Goal: Information Seeking & Learning: Learn about a topic

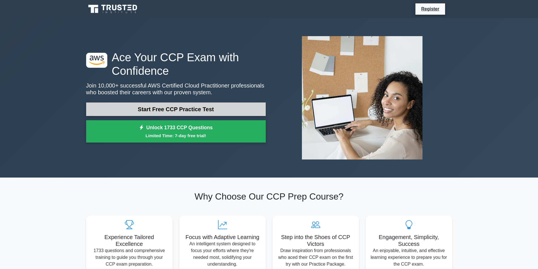
click at [151, 110] on link "Start Free CCP Practice Test" at bounding box center [176, 110] width 180 height 14
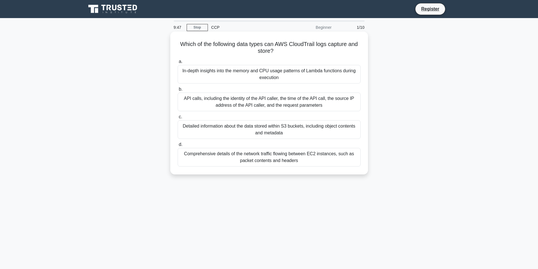
click at [213, 98] on div "API calls, including the identity of the API caller, the time of the API call, …" at bounding box center [269, 102] width 183 height 19
click at [178, 91] on input "b. API calls, including the identity of the API caller, the time of the API cal…" at bounding box center [178, 90] width 0 height 4
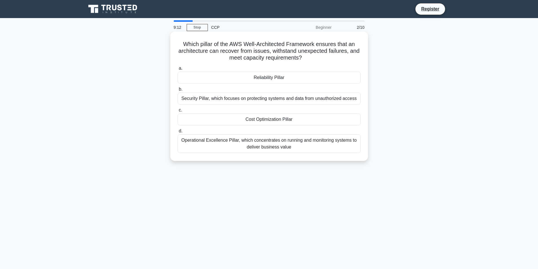
click at [283, 78] on div "Reliability Pillar" at bounding box center [269, 78] width 183 height 12
click at [178, 70] on input "a. Reliability Pillar" at bounding box center [178, 69] width 0 height 4
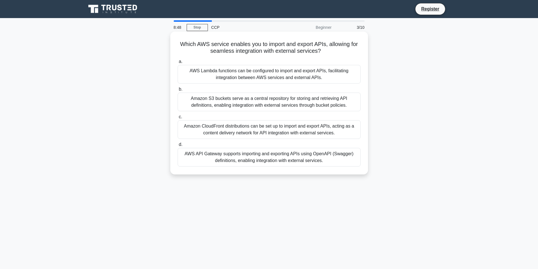
click at [303, 73] on div "AWS Lambda functions can be configured to import and export APIs, facilitating …" at bounding box center [269, 74] width 183 height 19
click at [178, 64] on input "a. AWS Lambda functions can be configured to import and export APIs, facilitati…" at bounding box center [178, 62] width 0 height 4
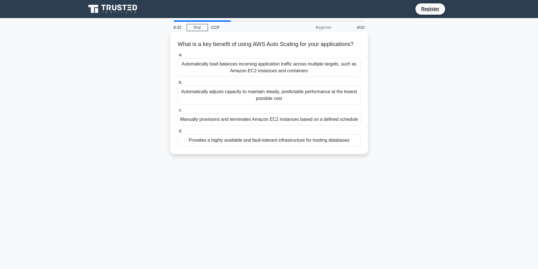
click at [263, 74] on div "Automatically load balances incoming application traffic across multiple target…" at bounding box center [269, 67] width 183 height 19
click at [178, 57] on input "a. Automatically load balances incoming application traffic across multiple tar…" at bounding box center [178, 55] width 0 height 4
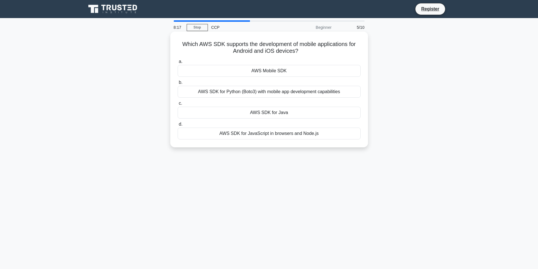
click at [270, 93] on div "AWS SDK for Python (Boto3) with mobile app development capabilities" at bounding box center [269, 92] width 183 height 12
click at [178, 84] on input "b. AWS SDK for Python (Boto3) with mobile app development capabilities" at bounding box center [178, 83] width 0 height 4
click at [260, 137] on div "AWS SDK for PHP tailored for building serverless applications" at bounding box center [269, 134] width 183 height 12
click at [178, 126] on input "d. AWS SDK for PHP tailored for building serverless applications" at bounding box center [178, 125] width 0 height 4
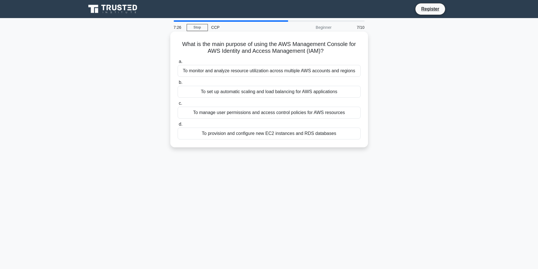
click at [299, 116] on div "To manage user permissions and access control policies for AWS resources" at bounding box center [269, 113] width 183 height 12
click at [178, 105] on input "c. To manage user permissions and access control policies for AWS resources" at bounding box center [178, 104] width 0 height 4
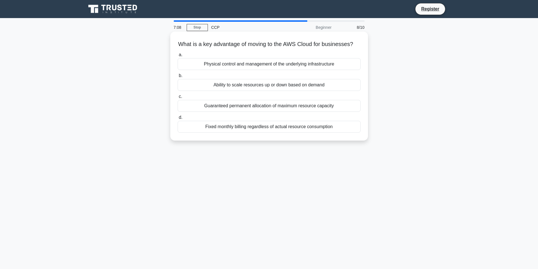
click at [308, 91] on div "Ability to scale resources up or down based on demand" at bounding box center [269, 85] width 183 height 12
click at [178, 78] on input "b. Ability to scale resources up or down based on demand" at bounding box center [178, 76] width 0 height 4
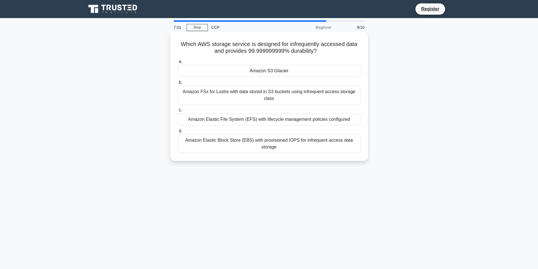
click at [312, 71] on div "Amazon S3 Glacier" at bounding box center [269, 71] width 183 height 12
click at [178, 64] on input "a. Amazon S3 Glacier" at bounding box center [178, 62] width 0 height 4
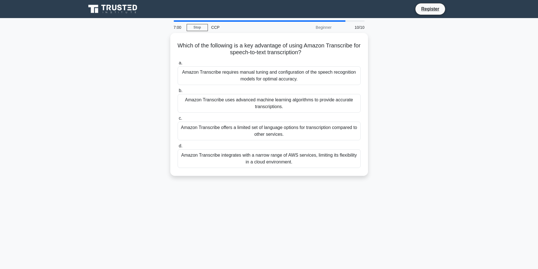
click at [312, 71] on div "Amazon Transcribe requires manual tuning and configuration of the speech recogn…" at bounding box center [269, 75] width 183 height 19
click at [178, 65] on input "a. Amazon Transcribe requires manual tuning and configuration of the speech rec…" at bounding box center [178, 63] width 0 height 4
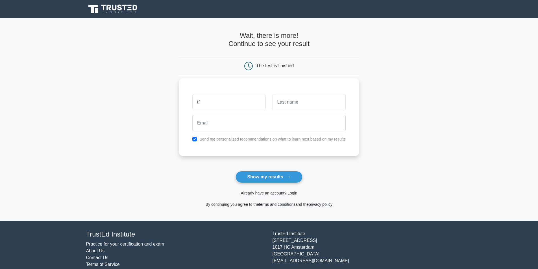
type input "tf"
click at [284, 107] on input "text" at bounding box center [309, 102] width 73 height 16
type input "gc"
click at [268, 118] on input "email" at bounding box center [268, 123] width 153 height 16
type input "itsuportsriaas@gmail.com"
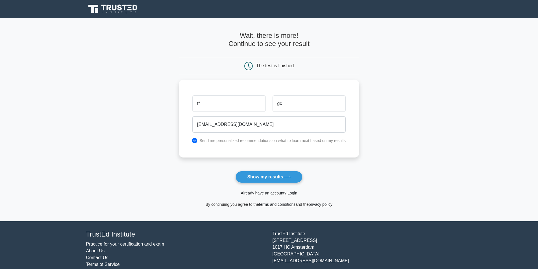
click at [258, 179] on button "Show my results" at bounding box center [269, 177] width 67 height 12
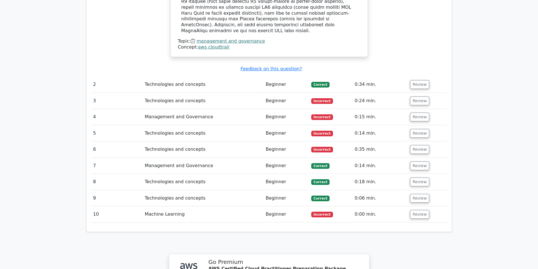
scroll to position [639, 0]
click at [196, 92] on td "Technologies and concepts" at bounding box center [202, 100] width 121 height 16
click at [312, 109] on td "Incorrect" at bounding box center [331, 117] width 44 height 16
click at [423, 96] on button "Review" at bounding box center [419, 100] width 19 height 9
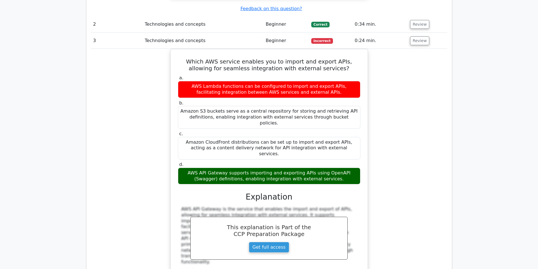
scroll to position [695, 0]
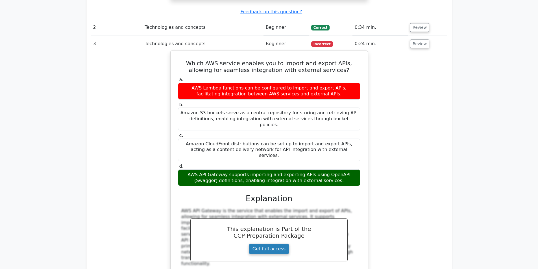
click at [270, 244] on link "Get full access" at bounding box center [269, 249] width 40 height 11
